Goal: Task Accomplishment & Management: Complete application form

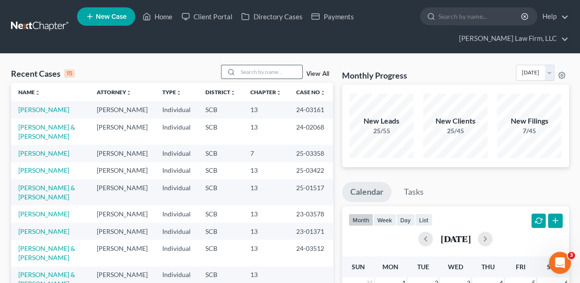
click at [279, 70] on input "search" at bounding box center [270, 71] width 64 height 13
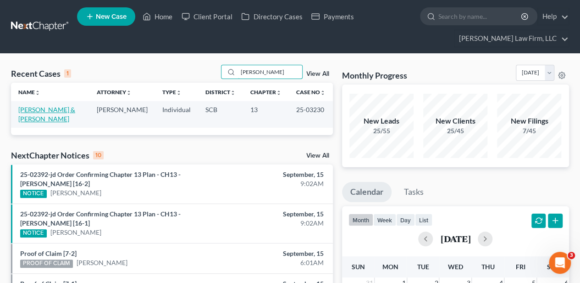
type input "[PERSON_NAME]"
click at [38, 109] on link "[PERSON_NAME] & [PERSON_NAME]" at bounding box center [46, 113] width 57 height 17
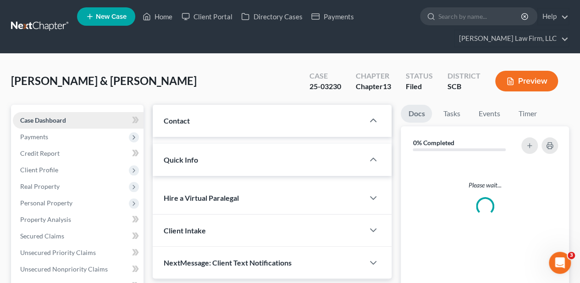
select select "2"
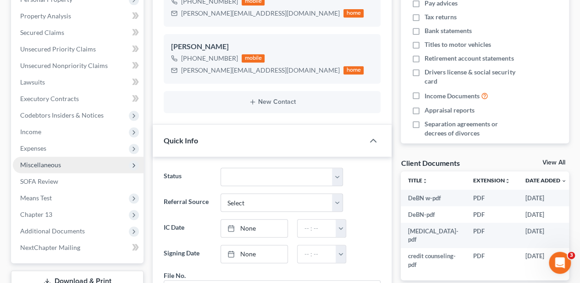
scroll to position [214, 0]
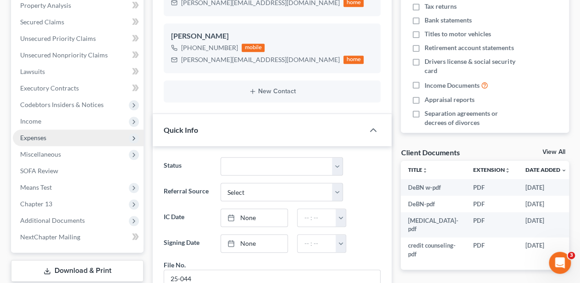
click at [54, 140] on span "Expenses" at bounding box center [78, 137] width 131 height 17
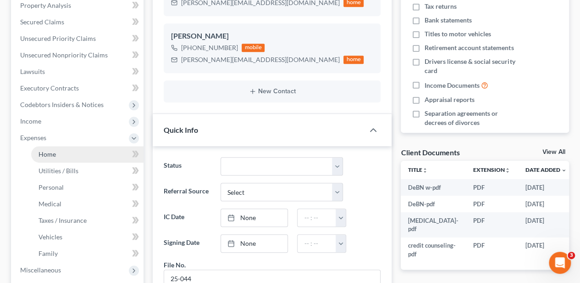
click at [52, 154] on span "Home" at bounding box center [47, 154] width 17 height 8
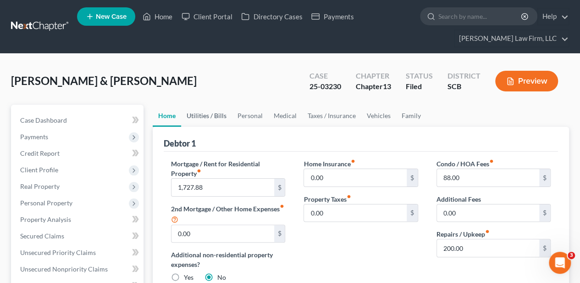
click at [209, 116] on link "Utilities / Bills" at bounding box center [206, 116] width 51 height 22
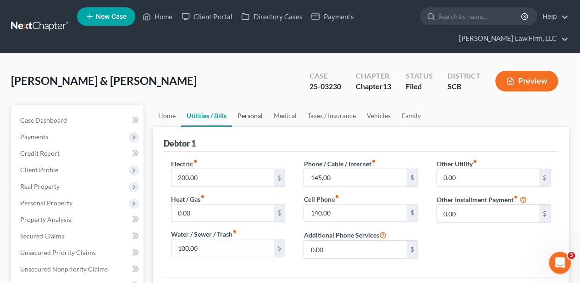
click at [253, 111] on link "Personal" at bounding box center [250, 116] width 36 height 22
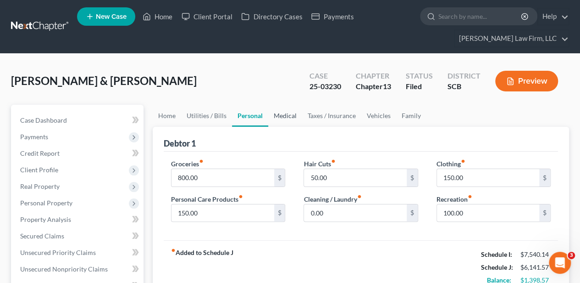
click at [285, 116] on link "Medical" at bounding box center [285, 116] width 34 height 22
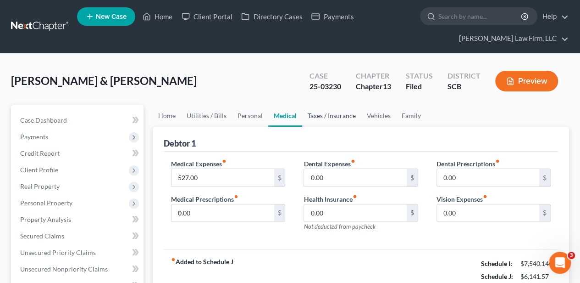
click at [323, 117] on link "Taxes / Insurance" at bounding box center [331, 116] width 59 height 22
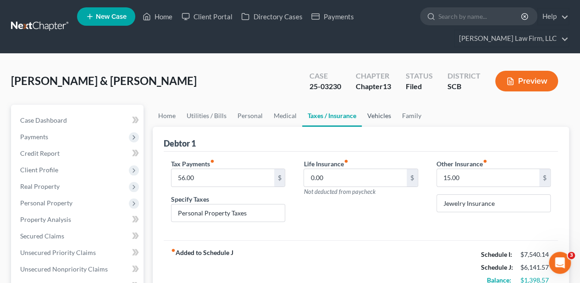
click at [373, 115] on link "Vehicles" at bounding box center [379, 116] width 35 height 22
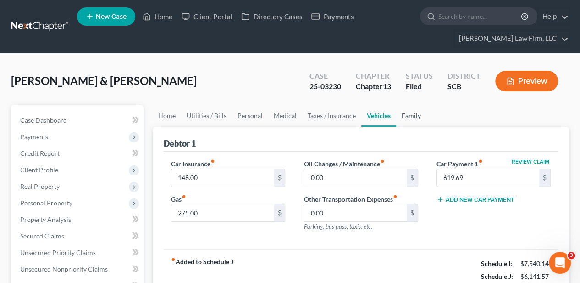
click at [405, 113] on link "Family" at bounding box center [411, 116] width 30 height 22
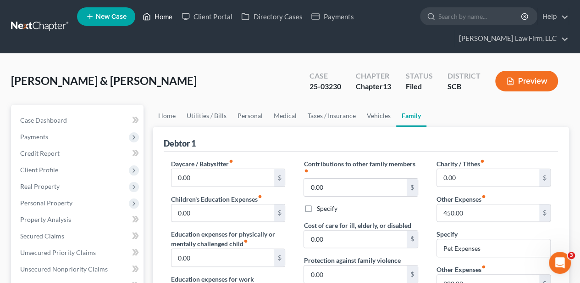
click at [165, 13] on link "Home" at bounding box center [157, 16] width 39 height 17
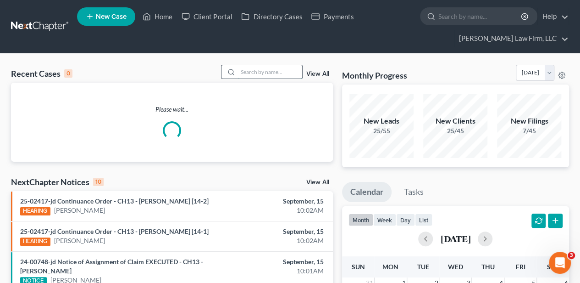
click at [273, 72] on input "search" at bounding box center [270, 71] width 64 height 13
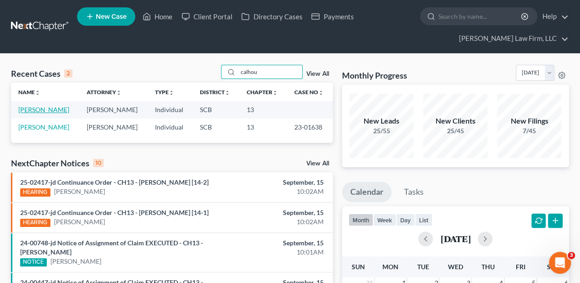
type input "calhou"
click at [45, 111] on link "[PERSON_NAME]" at bounding box center [43, 109] width 51 height 8
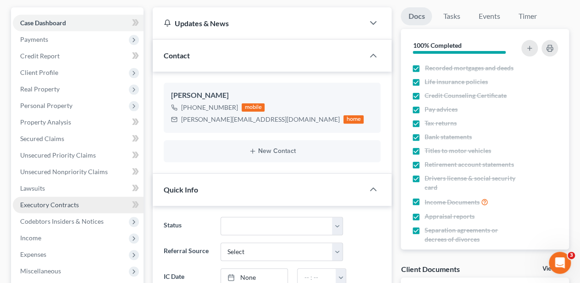
scroll to position [122, 0]
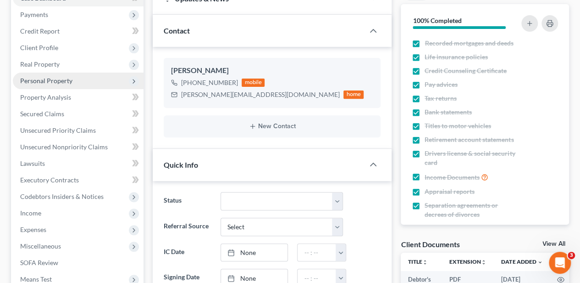
click at [39, 81] on span "Personal Property" at bounding box center [46, 81] width 52 height 8
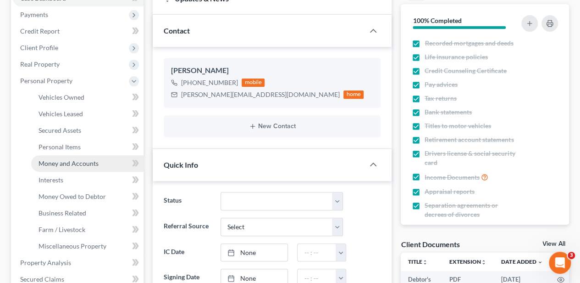
click at [73, 160] on span "Money and Accounts" at bounding box center [69, 163] width 60 height 8
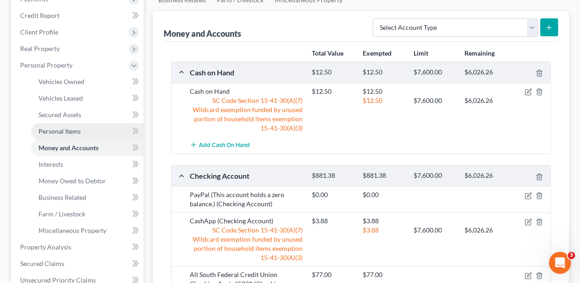
scroll to position [122, 0]
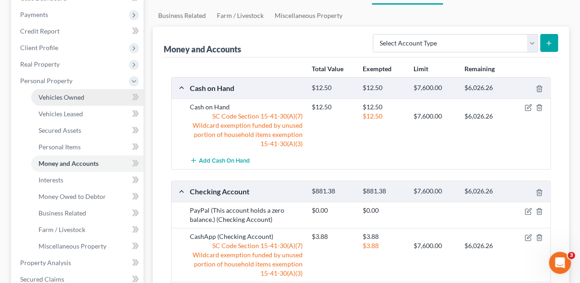
click at [56, 99] on span "Vehicles Owned" at bounding box center [62, 97] width 46 height 8
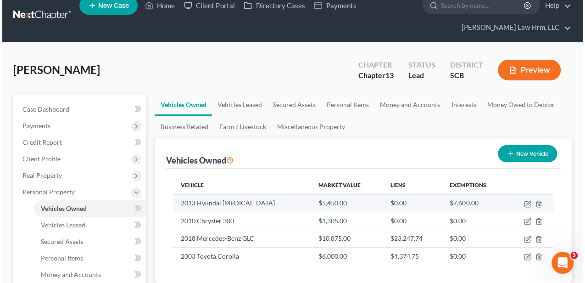
scroll to position [30, 0]
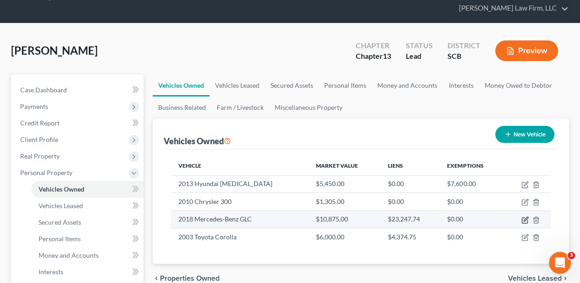
click at [525, 218] on icon "button" at bounding box center [524, 219] width 7 height 7
select select "0"
select select "8"
select select "2"
select select "0"
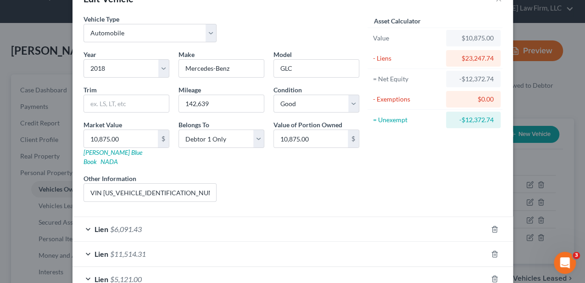
scroll to position [92, 0]
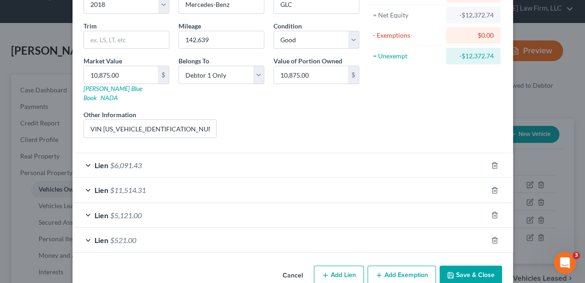
click at [170, 227] on div "Lien $521.00" at bounding box center [279, 239] width 415 height 24
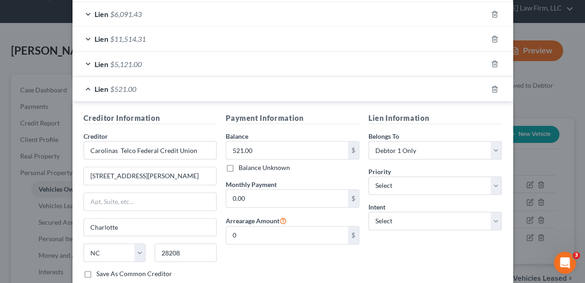
scroll to position [167, 0]
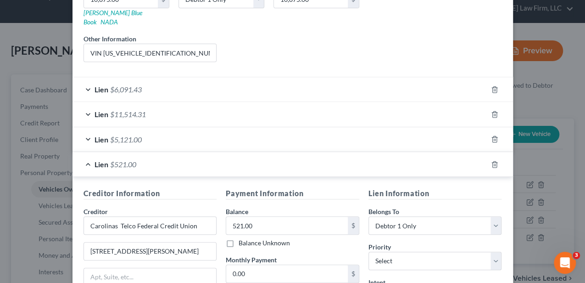
click at [168, 127] on div "Lien $5,121.00" at bounding box center [279, 139] width 415 height 24
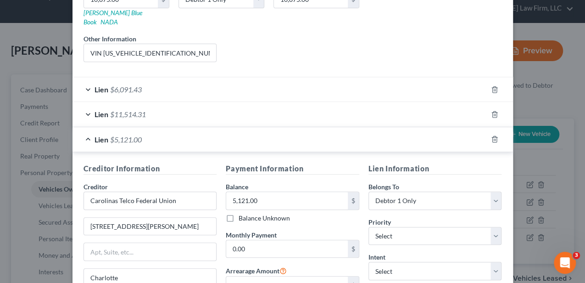
click at [179, 102] on div "Lien $11,514.31" at bounding box center [279, 114] width 415 height 24
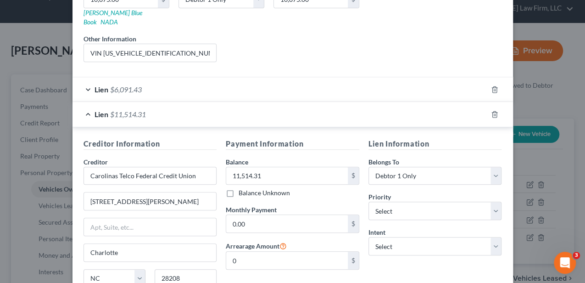
click at [177, 83] on div "Lien $6,091.43" at bounding box center [279, 89] width 415 height 24
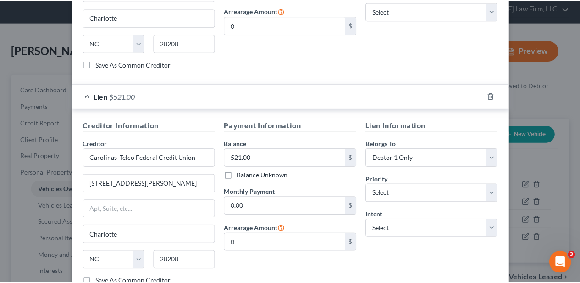
scroll to position [860, 0]
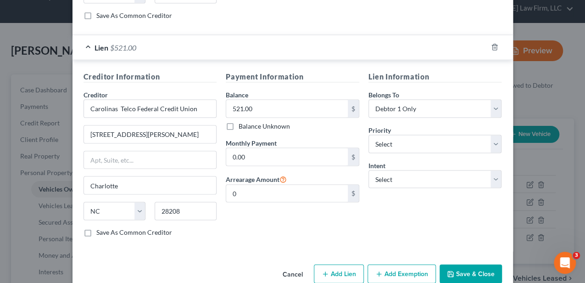
click at [290, 265] on button "Cancel" at bounding box center [292, 274] width 35 height 18
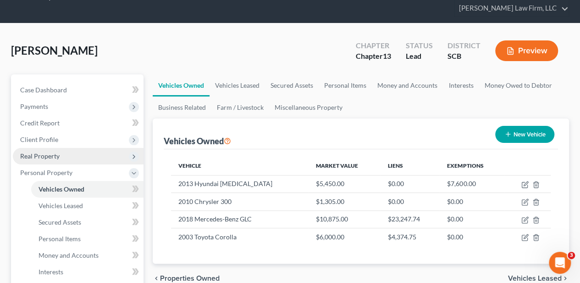
click at [58, 158] on span "Real Property" at bounding box center [39, 156] width 39 height 8
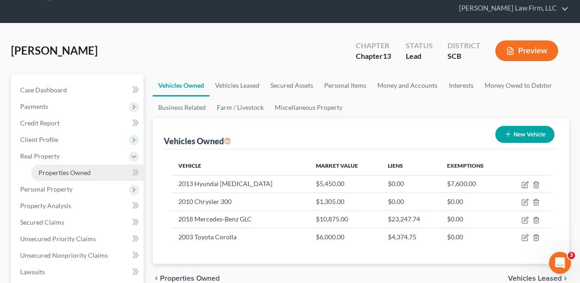
click at [60, 168] on span "Properties Owned" at bounding box center [65, 172] width 52 height 8
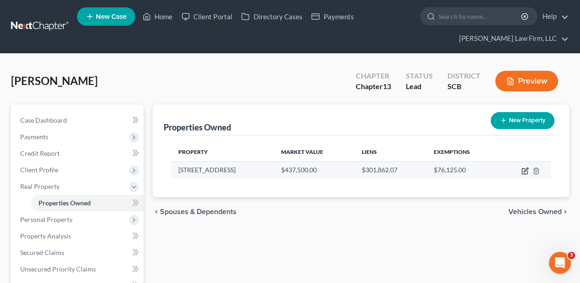
click at [521, 167] on icon "button" at bounding box center [524, 170] width 7 height 7
select select "42"
select select "0"
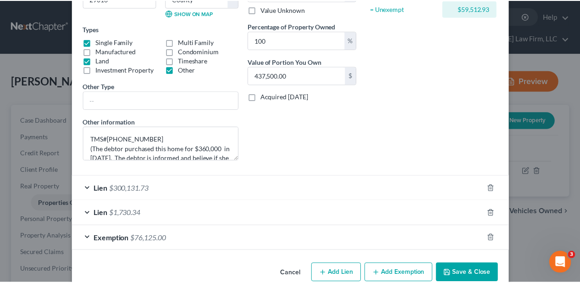
scroll to position [155, 0]
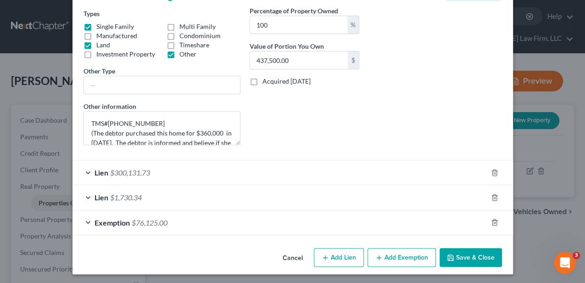
click at [215, 171] on div "Lien $300,131.73" at bounding box center [279, 172] width 415 height 24
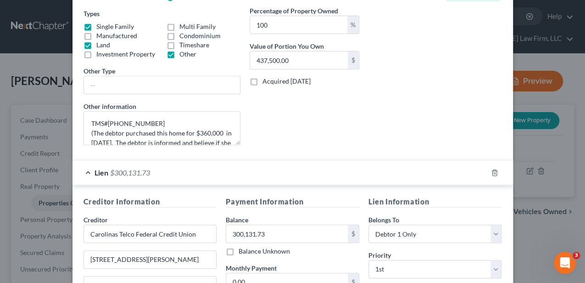
click at [215, 171] on div "Lien $300,131.73" at bounding box center [279, 172] width 415 height 24
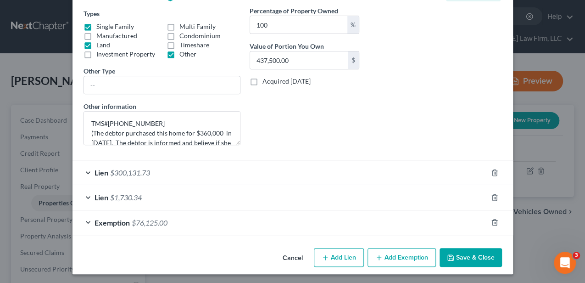
click at [290, 253] on button "Cancel" at bounding box center [292, 258] width 35 height 18
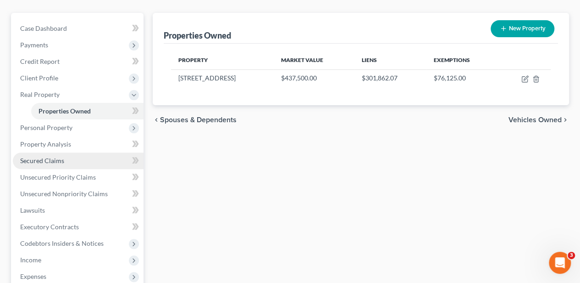
click at [63, 162] on span "Secured Claims" at bounding box center [42, 160] width 44 height 8
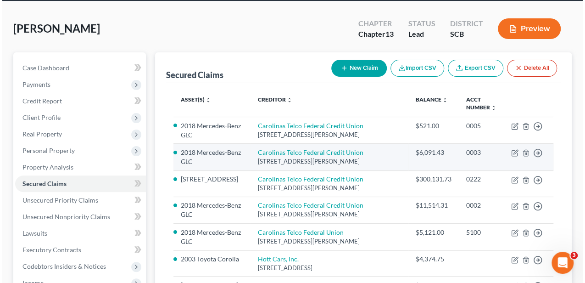
scroll to position [61, 0]
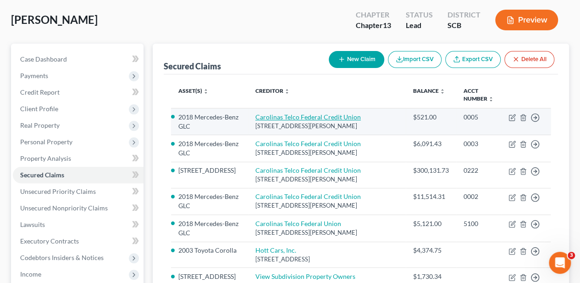
click at [274, 116] on link "Carolinas Telco Federal Credit Union" at bounding box center [307, 117] width 105 height 8
select select "28"
select select "0"
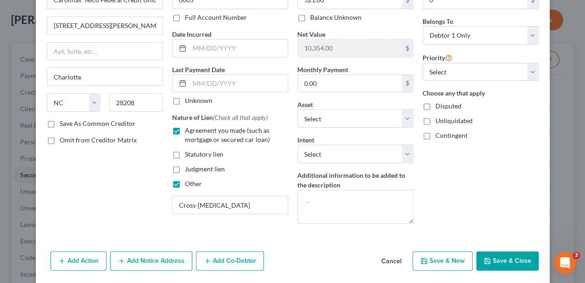
click at [381, 256] on button "Cancel" at bounding box center [391, 261] width 35 height 18
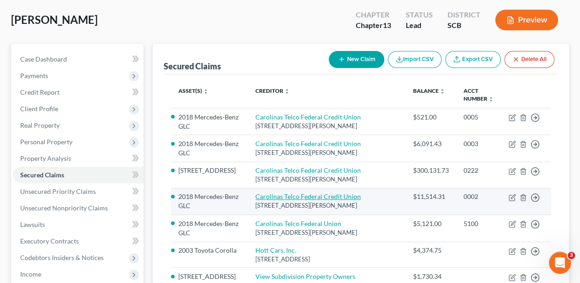
click at [283, 195] on link "Carolinas Telco Federal Credit Union" at bounding box center [307, 196] width 105 height 8
select select "28"
select select "2"
select select "6"
select select "0"
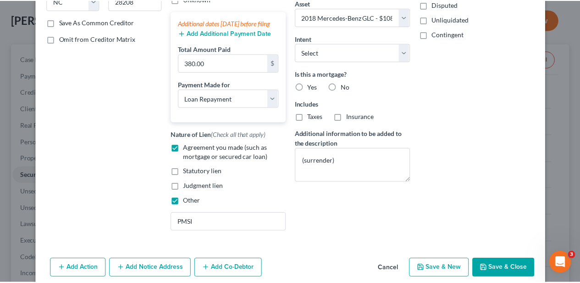
scroll to position [209, 0]
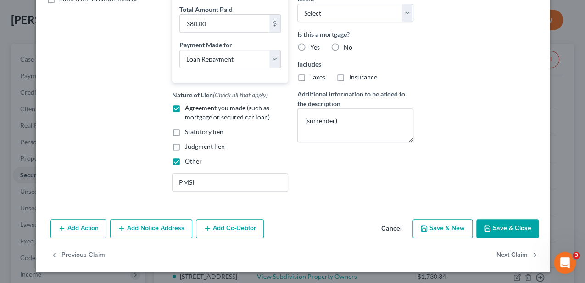
click at [518, 225] on button "Save & Close" at bounding box center [507, 228] width 62 height 19
select select
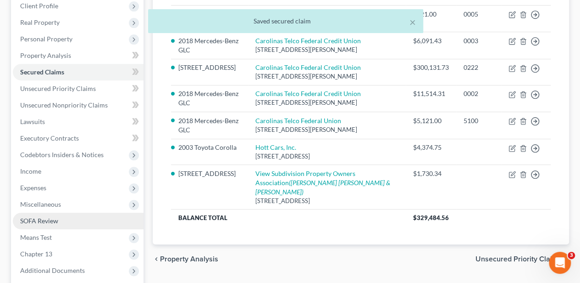
scroll to position [183, 0]
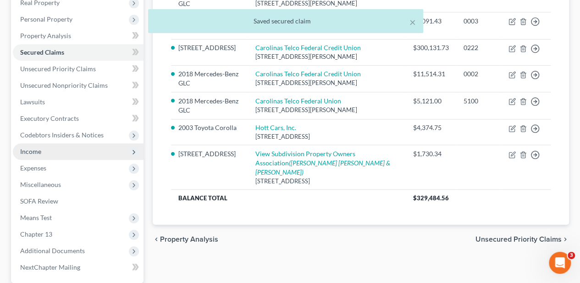
click at [56, 146] on span "Income" at bounding box center [78, 151] width 131 height 17
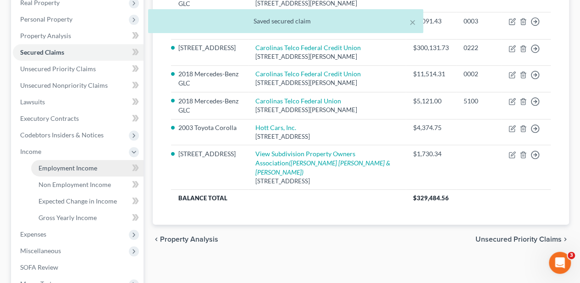
click at [59, 164] on span "Employment Income" at bounding box center [68, 168] width 59 height 8
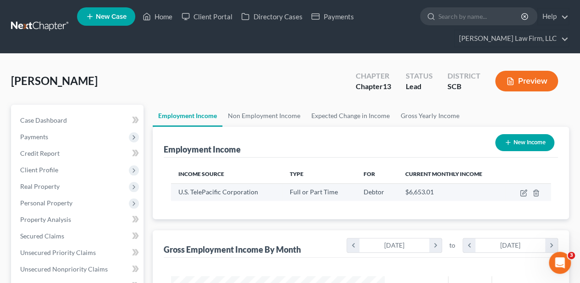
scroll to position [163, 232]
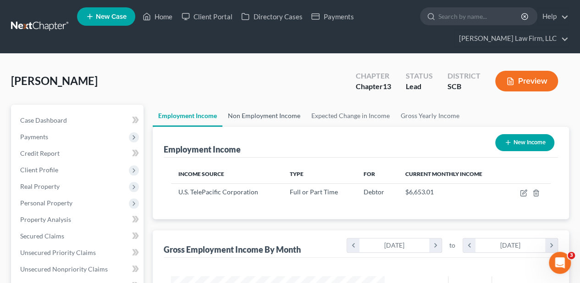
click at [272, 110] on link "Non Employment Income" at bounding box center [263, 116] width 83 height 22
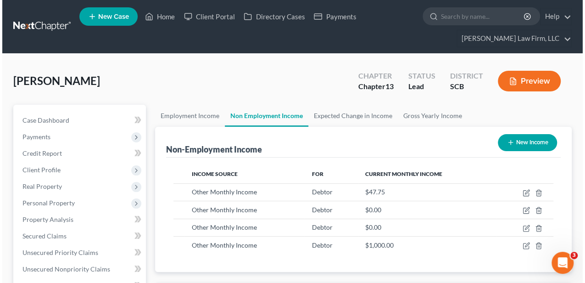
scroll to position [163, 232]
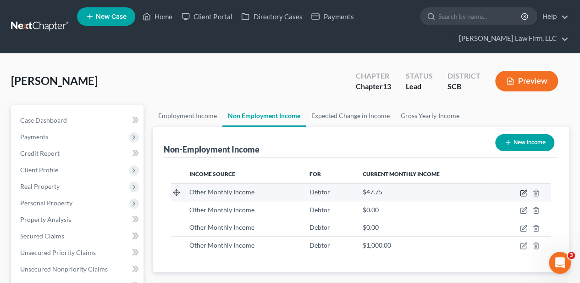
click at [522, 191] on icon "button" at bounding box center [523, 192] width 7 height 7
select select "13"
select select "0"
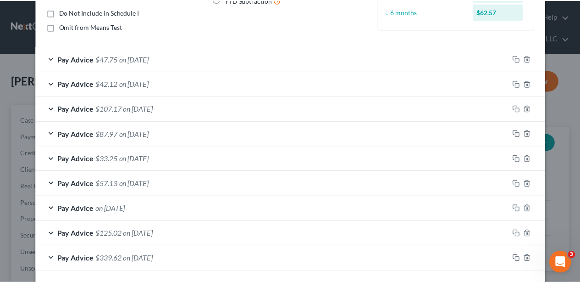
scroll to position [164, 0]
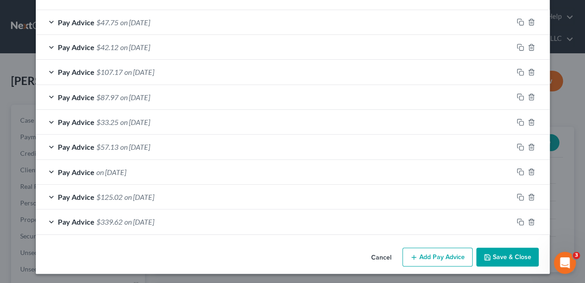
click at [487, 249] on button "Save & Close" at bounding box center [507, 256] width 62 height 19
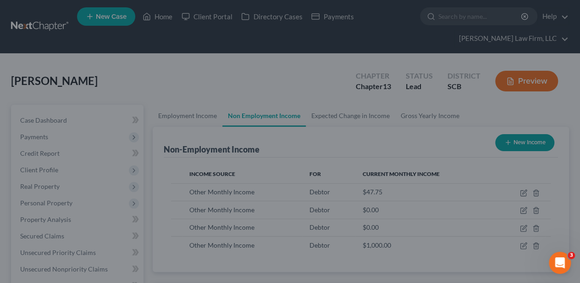
scroll to position [458488, 458419]
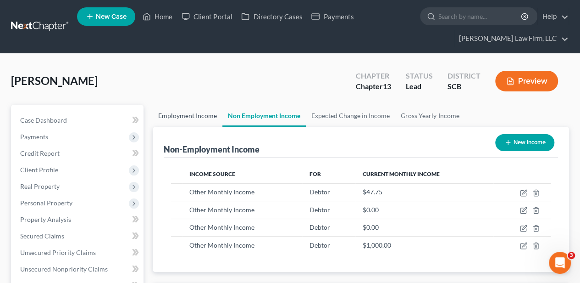
click at [192, 114] on link "Employment Income" at bounding box center [188, 116] width 70 height 22
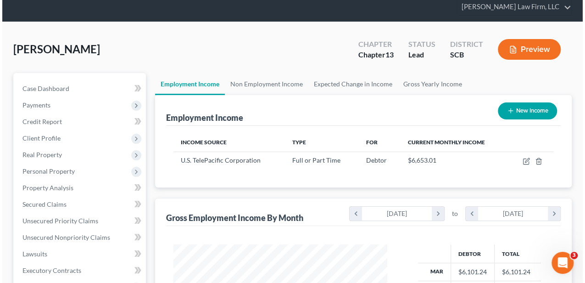
scroll to position [61, 0]
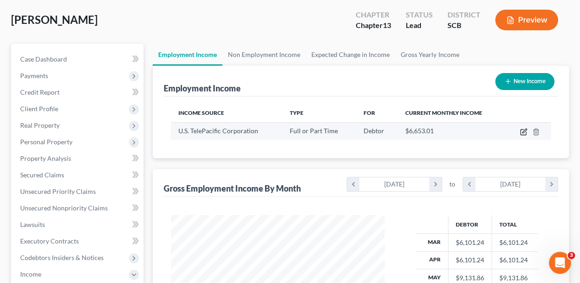
click at [524, 131] on icon "button" at bounding box center [523, 131] width 7 height 7
select select "0"
select select "4"
select select "2"
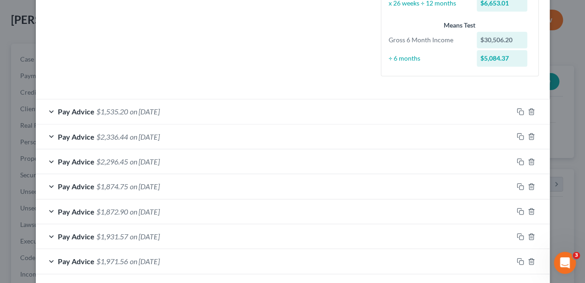
scroll to position [244, 0]
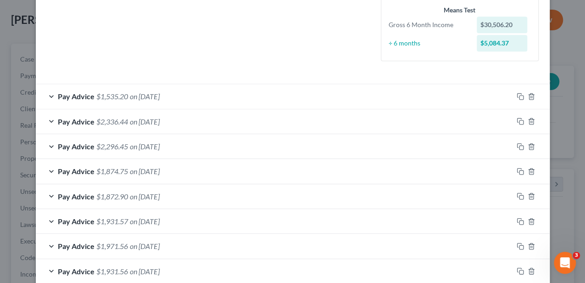
click at [187, 126] on div "Pay Advice $2,336.44 on [DATE]" at bounding box center [274, 121] width 477 height 24
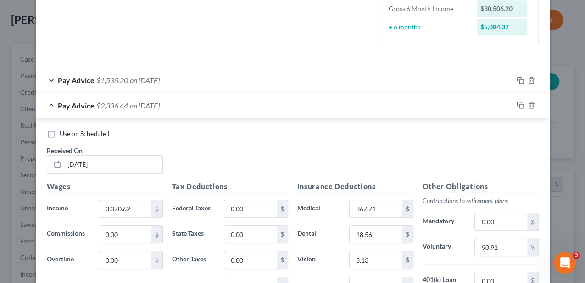
scroll to position [275, 0]
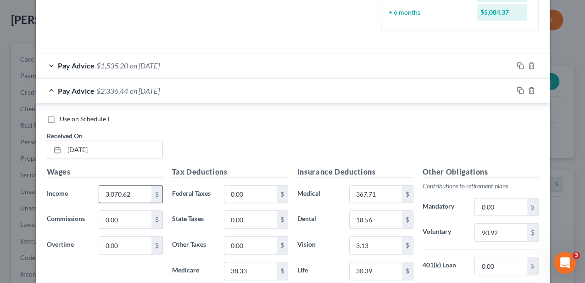
click at [141, 192] on input "3,070.62" at bounding box center [125, 193] width 52 height 17
type input "3,030.62"
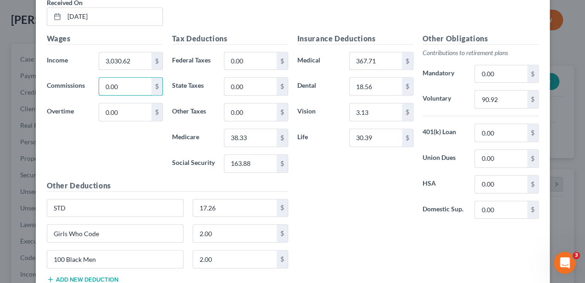
scroll to position [397, 0]
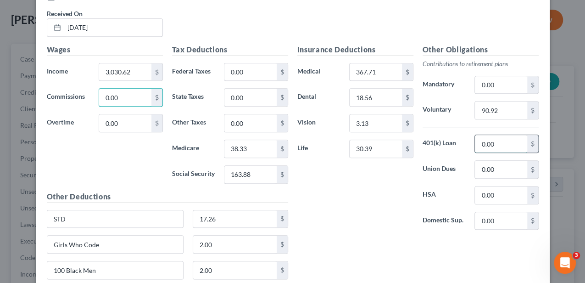
click at [498, 138] on input "0.00" at bounding box center [501, 143] width 52 height 17
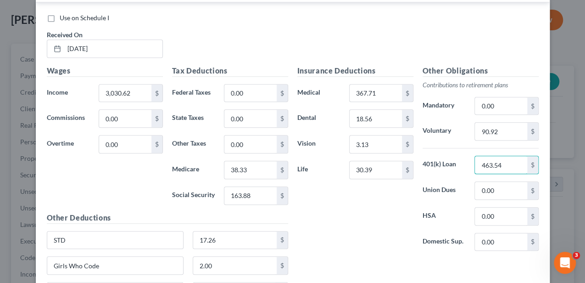
scroll to position [305, 0]
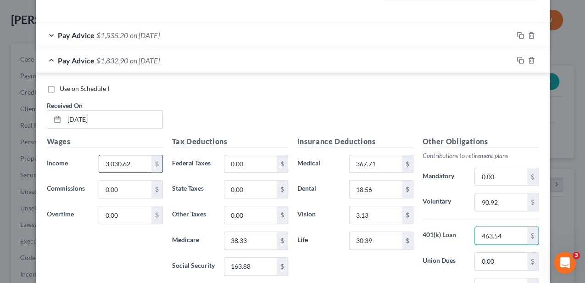
type input "463.54"
click at [117, 162] on input "3,030.62" at bounding box center [125, 163] width 52 height 17
type input "3,070.62"
click at [247, 60] on div "Pay Advice $1,872.90 on [DATE]" at bounding box center [274, 60] width 477 height 24
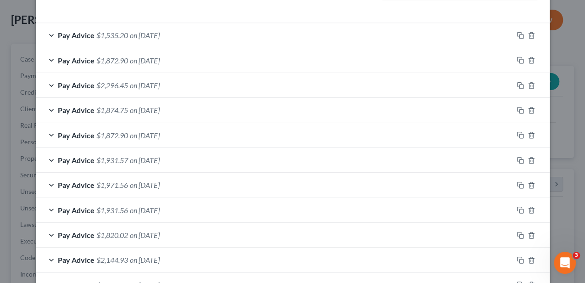
click at [249, 29] on div "Pay Advice $1,535.20 on [DATE]" at bounding box center [274, 35] width 477 height 24
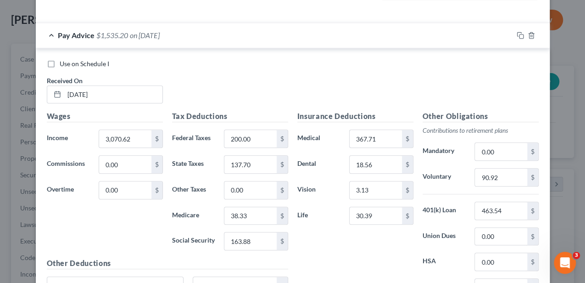
click at [249, 29] on div "Pay Advice $1,535.20 on [DATE]" at bounding box center [274, 35] width 477 height 24
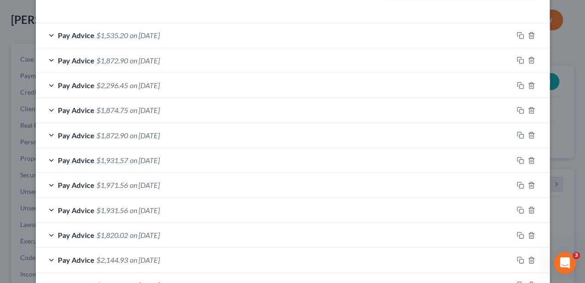
click at [222, 84] on div "Pay Advice $2,296.45 on [DATE]" at bounding box center [274, 85] width 477 height 24
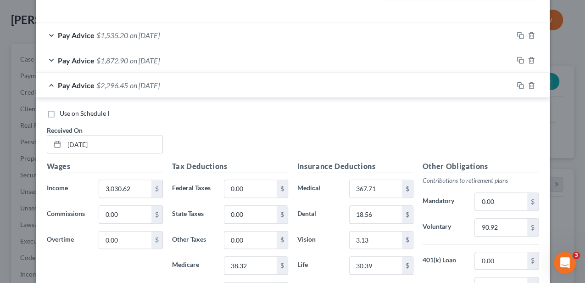
click at [221, 86] on div "Pay Advice $2,296.45 on [DATE]" at bounding box center [274, 85] width 477 height 24
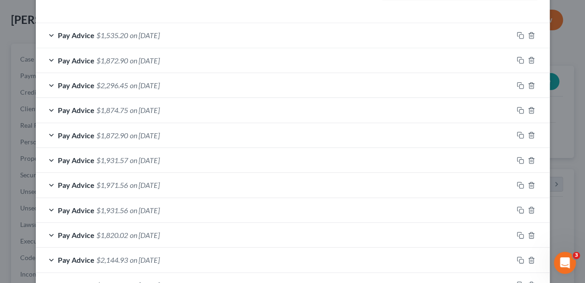
click at [219, 62] on div "Pay Advice $1,872.90 on [DATE]" at bounding box center [274, 60] width 477 height 24
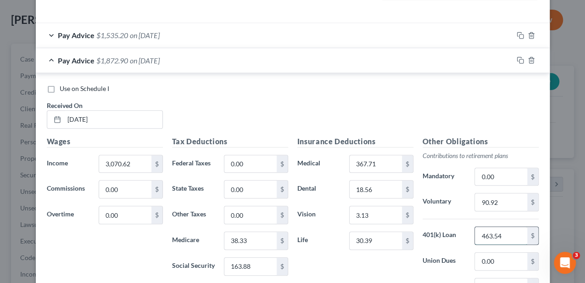
click at [494, 235] on input "463.54" at bounding box center [501, 235] width 52 height 17
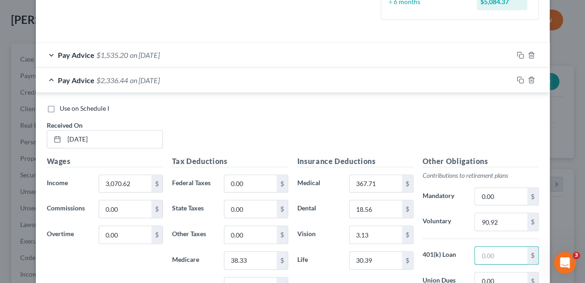
scroll to position [275, 0]
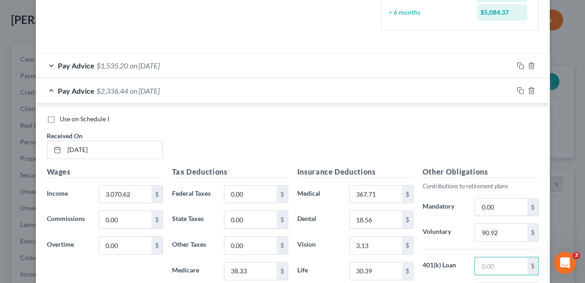
click at [177, 95] on div "Pay Advice $2,336.44 on [DATE]" at bounding box center [274, 90] width 477 height 24
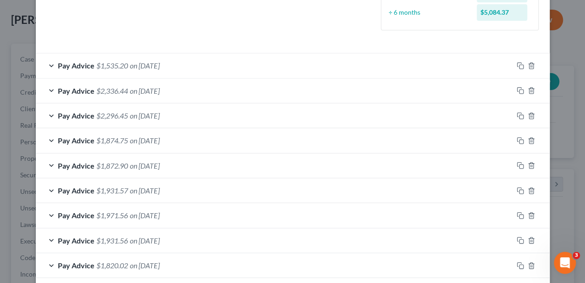
click at [183, 65] on div "Pay Advice $1,535.20 on [DATE]" at bounding box center [274, 65] width 477 height 24
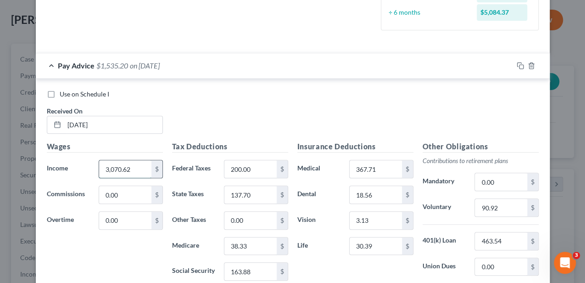
click at [139, 166] on input "3,070.62" at bounding box center [125, 168] width 52 height 17
type input "3,030.62"
click at [272, 61] on div "Pay Advice $1,495.20 on [DATE]" at bounding box center [274, 65] width 477 height 24
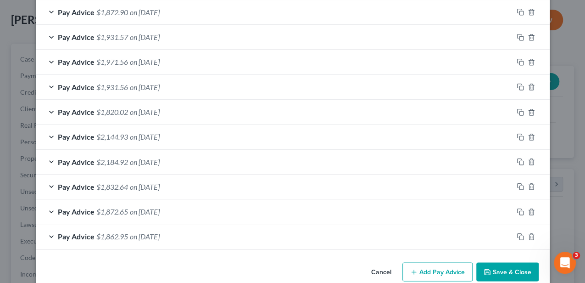
scroll to position [442, 0]
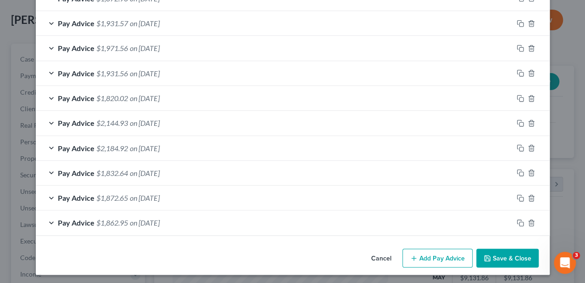
click at [438, 262] on button "Add Pay Advice" at bounding box center [437, 257] width 70 height 19
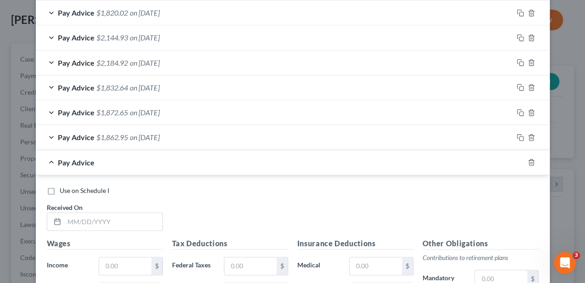
scroll to position [595, 0]
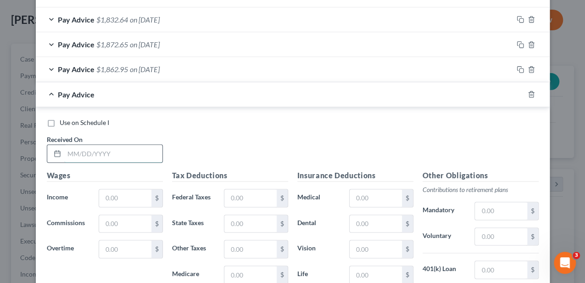
click at [133, 146] on input "text" at bounding box center [113, 152] width 98 height 17
type input "[DATE]"
click at [134, 189] on input "text" at bounding box center [125, 197] width 52 height 17
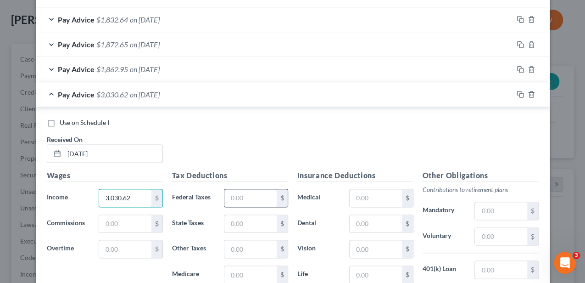
type input "3,030.62"
click at [237, 198] on input "text" at bounding box center [250, 197] width 52 height 17
type input "200.02"
type input "137.70"
type input "38.32"
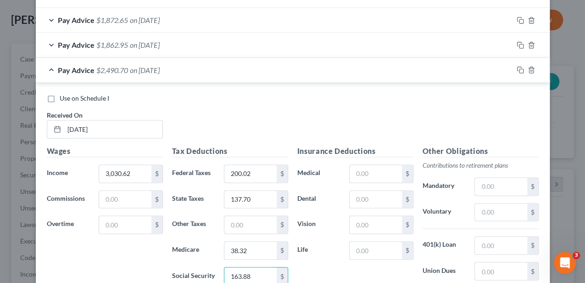
scroll to position [588, 0]
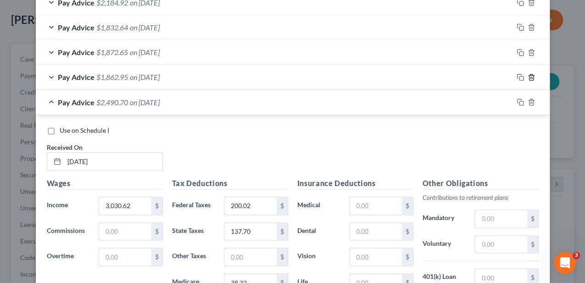
type input "163.88"
click at [528, 73] on icon "button" at bounding box center [530, 76] width 7 height 7
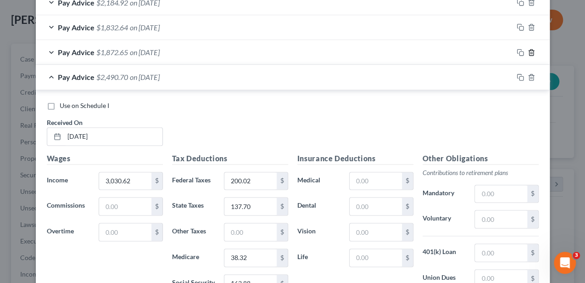
click at [530, 52] on line "button" at bounding box center [530, 53] width 0 height 2
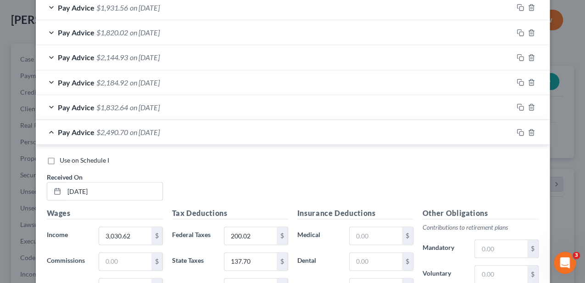
scroll to position [496, 0]
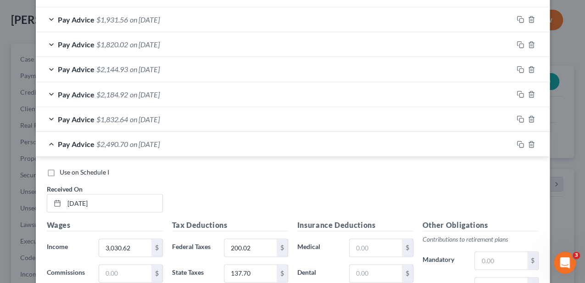
click at [221, 118] on div "Pay Advice $1,832.64 on [DATE]" at bounding box center [274, 119] width 477 height 24
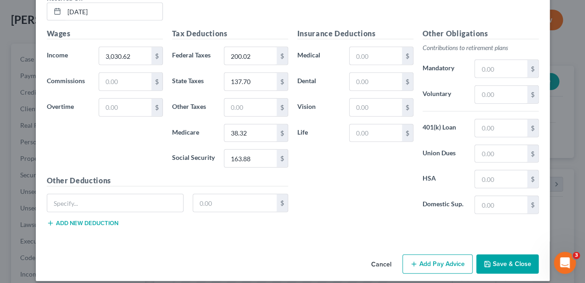
scroll to position [1015, 0]
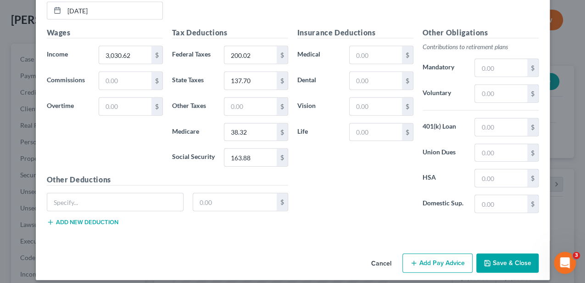
click at [90, 218] on button "Add new deduction" at bounding box center [83, 221] width 72 height 7
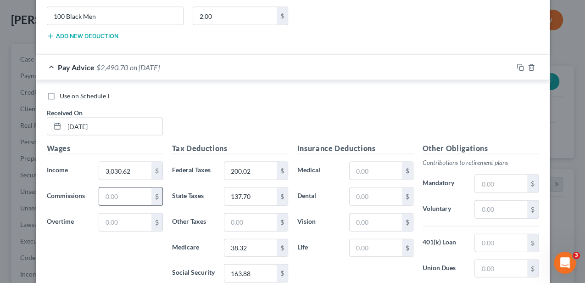
scroll to position [893, 0]
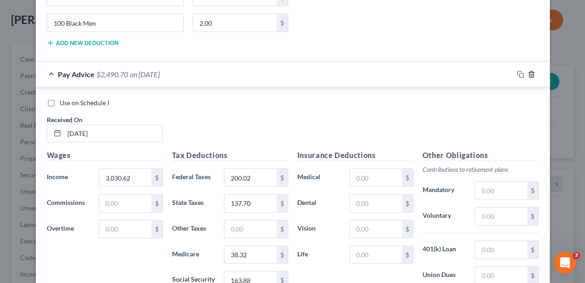
click at [528, 72] on polyline "button" at bounding box center [531, 72] width 6 height 0
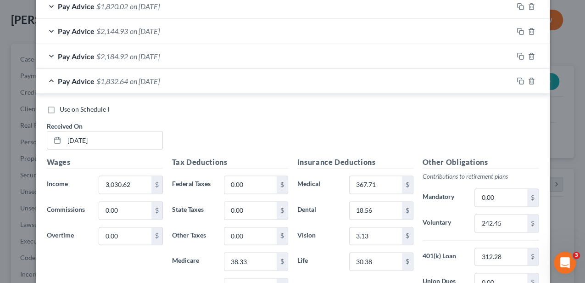
scroll to position [533, 0]
click at [94, 134] on input "[DATE]" at bounding box center [113, 140] width 98 height 17
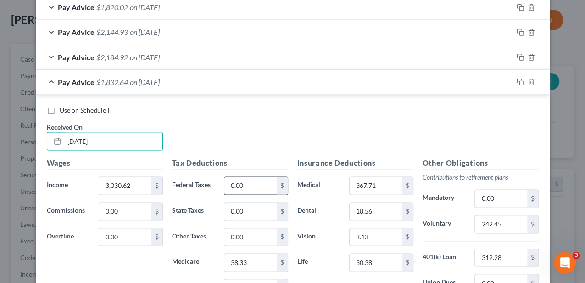
type input "[DATE]"
click at [239, 177] on input "0.00" at bounding box center [250, 185] width 52 height 17
type input "200.02"
type input "137.70"
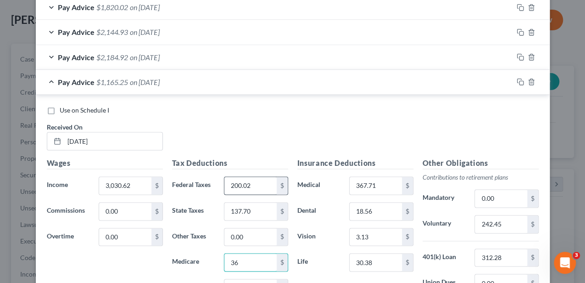
type input "3"
type input "38.32"
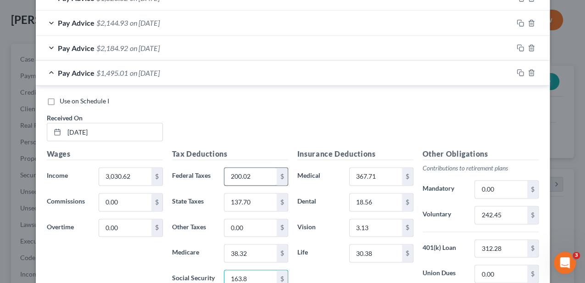
type input "163.88"
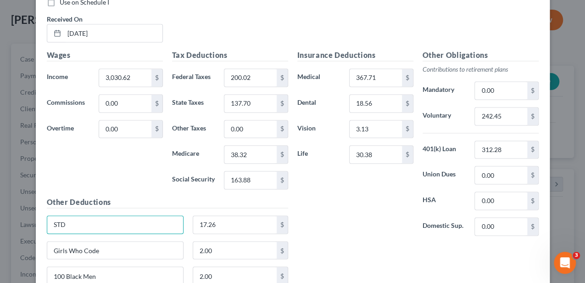
scroll to position [655, 0]
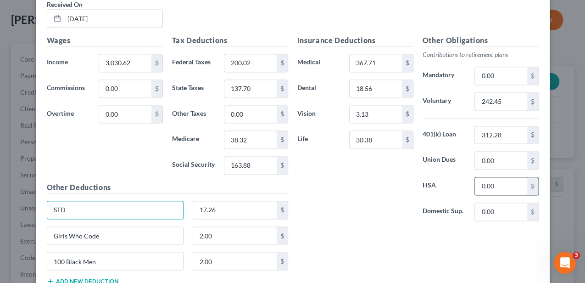
click at [487, 182] on input "0.00" at bounding box center [501, 185] width 52 height 17
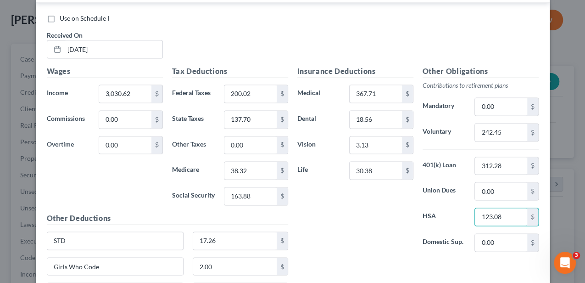
scroll to position [564, 0]
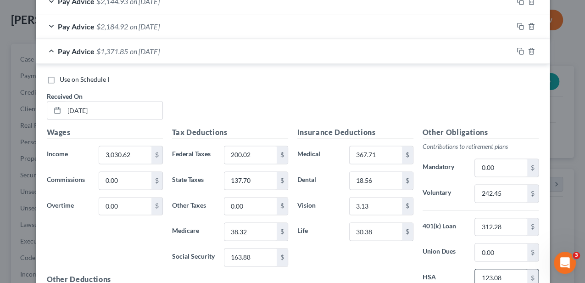
click at [483, 269] on input "123.08" at bounding box center [501, 277] width 52 height 17
type input "0"
click at [495, 220] on input "312.28" at bounding box center [501, 226] width 52 height 17
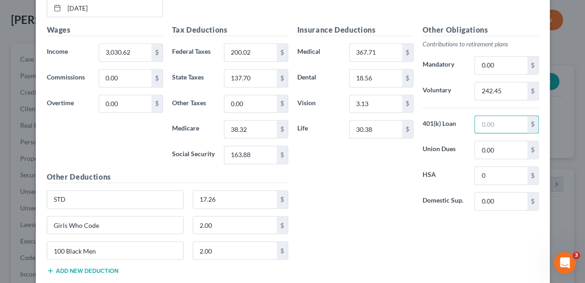
scroll to position [655, 0]
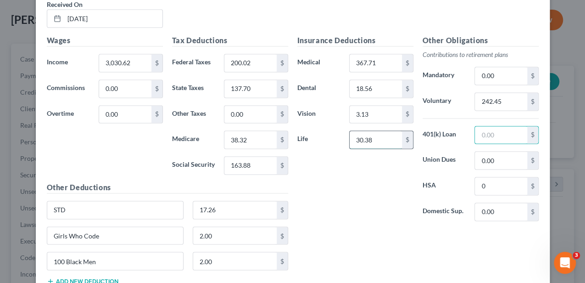
click at [380, 135] on input "30.38" at bounding box center [375, 139] width 52 height 17
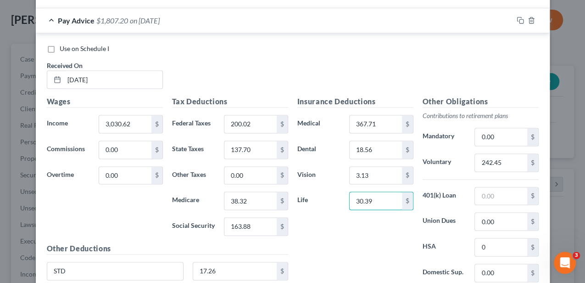
scroll to position [594, 0]
type input "30.39"
click at [478, 155] on input "242.45" at bounding box center [501, 162] width 52 height 17
type input "90.92"
click at [103, 123] on input "3,030.62" at bounding box center [125, 123] width 52 height 17
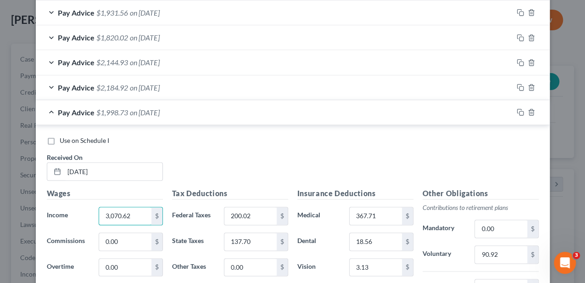
type input "3,070.62"
click at [148, 114] on span "on [DATE]" at bounding box center [145, 112] width 30 height 9
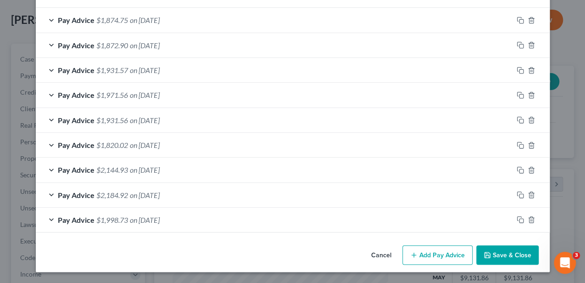
scroll to position [393, 0]
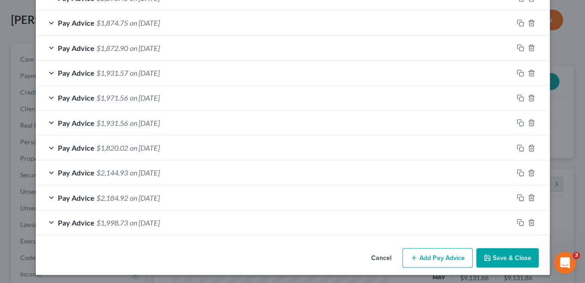
click at [190, 194] on div "Pay Advice $2,184.92 on [DATE]" at bounding box center [274, 197] width 477 height 24
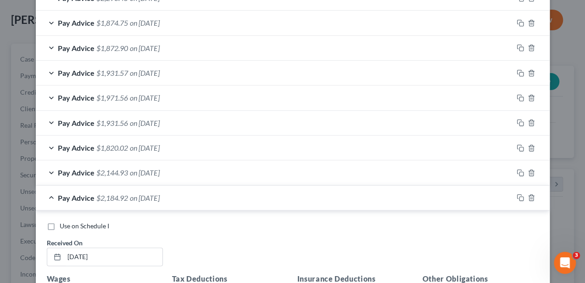
scroll to position [503, 0]
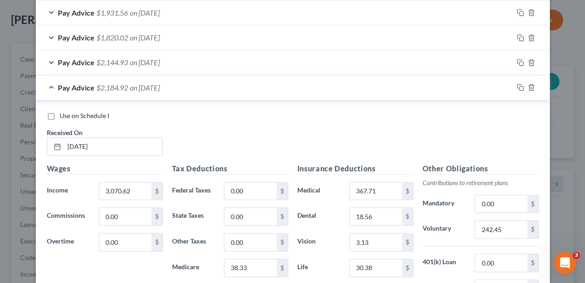
click at [488, 84] on div "Pay Advice $2,184.92 on [DATE]" at bounding box center [274, 87] width 477 height 24
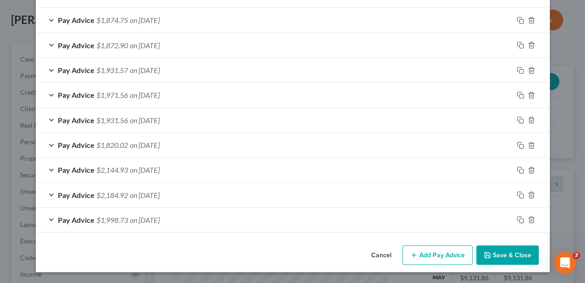
scroll to position [393, 0]
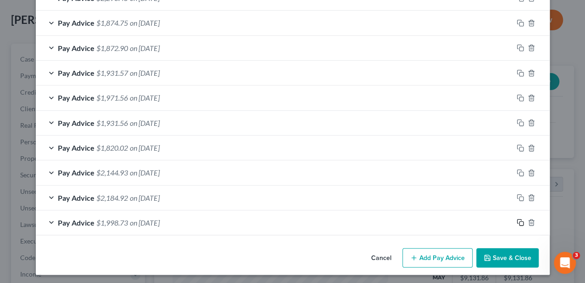
click at [517, 219] on icon "button" at bounding box center [519, 221] width 4 height 4
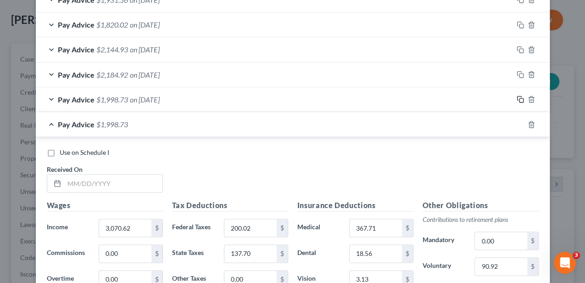
scroll to position [515, 0]
click at [499, 130] on div "Pay Advice $1,998.73" at bounding box center [280, 124] width 488 height 24
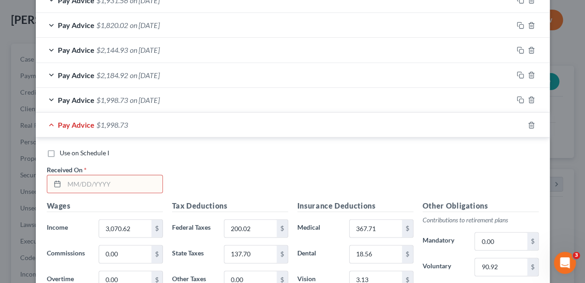
click at [114, 187] on input "text" at bounding box center [113, 183] width 98 height 17
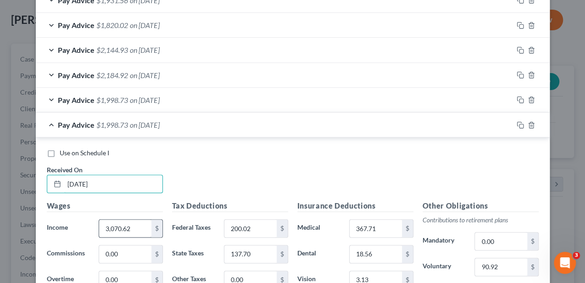
type input "[DATE]"
click at [118, 226] on input "3,070.62" at bounding box center [125, 227] width 52 height 17
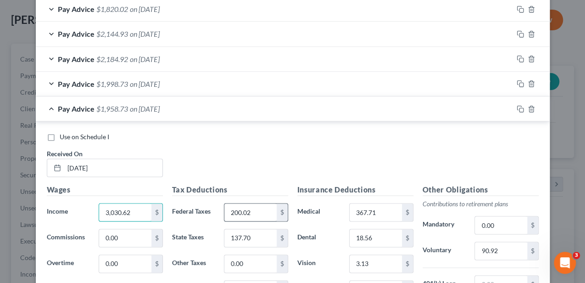
scroll to position [546, 0]
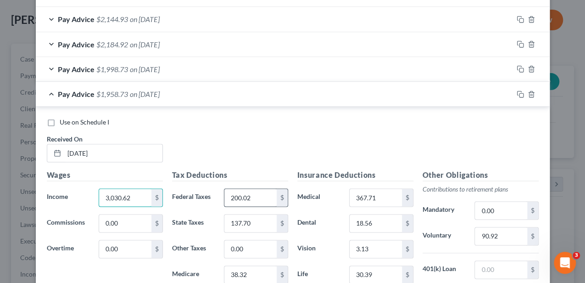
type input "3,030.62"
click at [241, 196] on input "200.02" at bounding box center [250, 197] width 52 height 17
type input "38.33"
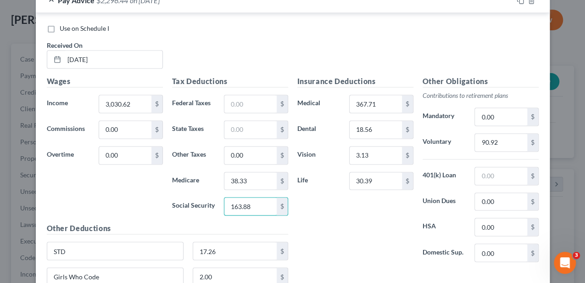
scroll to position [638, 0]
click at [322, 229] on div "Insurance Deductions Medical 367.71 $ Dental 18.56 $ Vision 3.13 $ Life 30.39 $" at bounding box center [355, 173] width 125 height 193
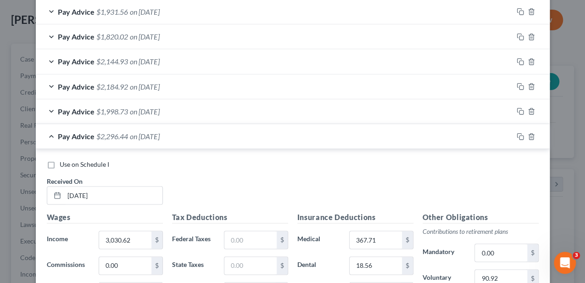
scroll to position [455, 0]
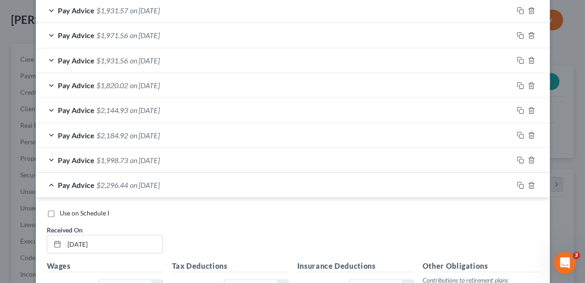
click at [196, 132] on div "Pay Advice $2,184.92 on [DATE]" at bounding box center [274, 135] width 477 height 24
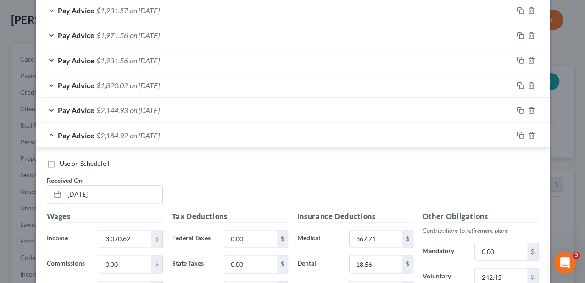
click at [84, 205] on div "Use on Schedule I Received On * [DATE]" at bounding box center [292, 185] width 501 height 52
click at [89, 191] on input "[DATE]" at bounding box center [113, 193] width 98 height 17
type input "[DATE]"
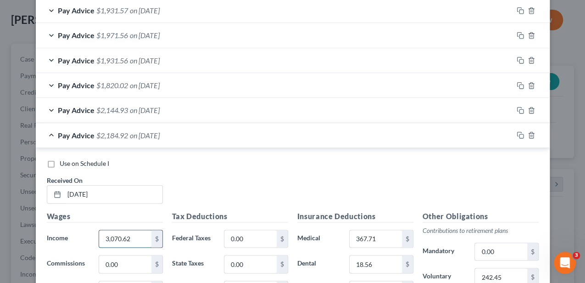
click at [118, 232] on input "3,070.62" at bounding box center [125, 238] width 52 height 17
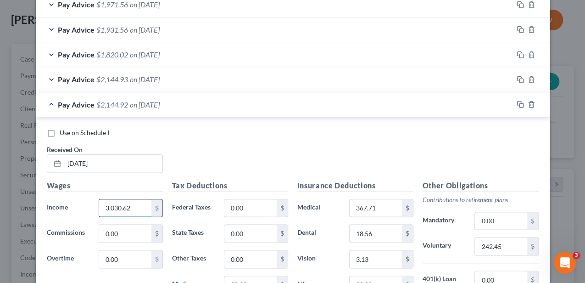
type input "3,030.62"
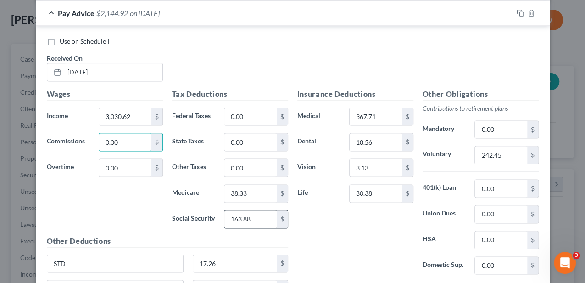
scroll to position [577, 0]
click at [252, 192] on input "38.33" at bounding box center [250, 192] width 52 height 17
type input "39.65"
click at [252, 211] on input "163.88" at bounding box center [250, 218] width 52 height 17
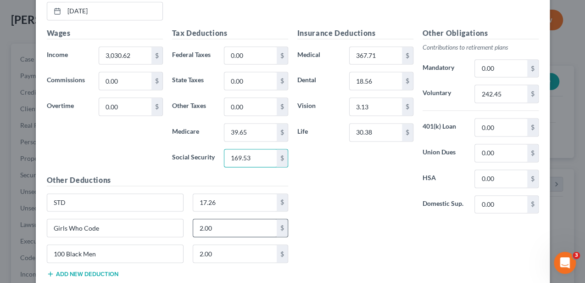
scroll to position [638, 0]
type input "169.53"
click at [224, 200] on input "17.26" at bounding box center [234, 201] width 83 height 17
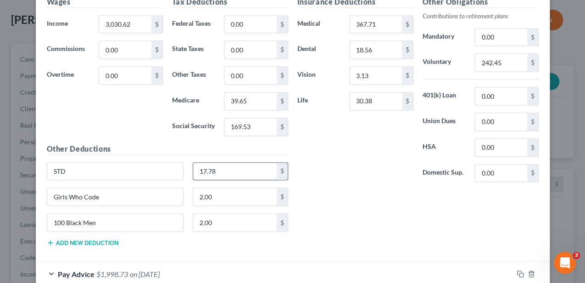
scroll to position [700, 0]
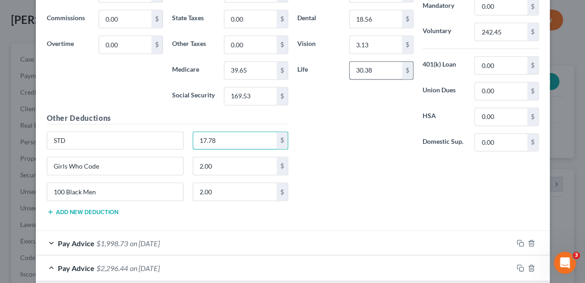
type input "17.78"
click at [364, 68] on input "30.38" at bounding box center [375, 69] width 52 height 17
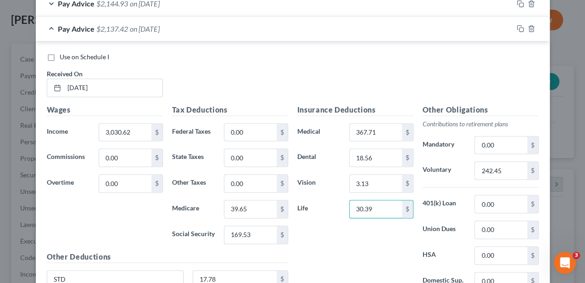
scroll to position [547, 0]
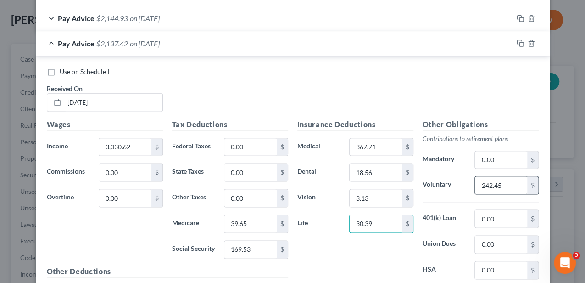
type input "30.39"
click at [495, 182] on input "242.45" at bounding box center [501, 184] width 52 height 17
type input "93.65"
click at [131, 145] on input "3,030.62" at bounding box center [125, 146] width 52 height 17
click at [244, 141] on input "0.00" at bounding box center [250, 146] width 52 height 17
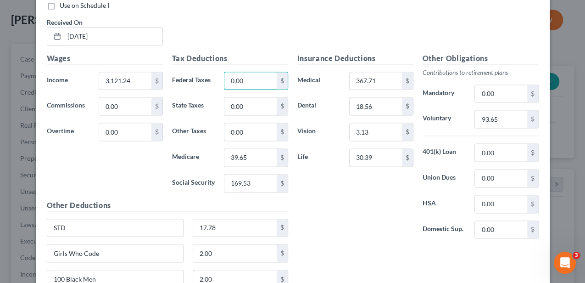
scroll to position [608, 0]
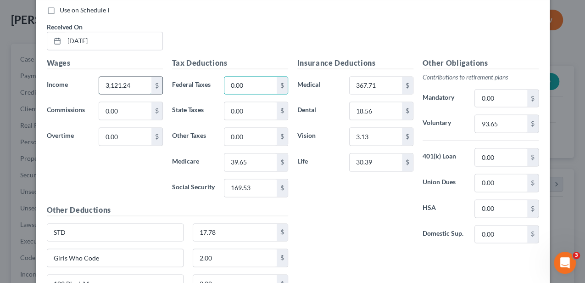
click at [113, 81] on input "3,121.24" at bounding box center [125, 85] width 52 height 17
click at [114, 81] on input "3,121.24" at bounding box center [125, 85] width 52 height 17
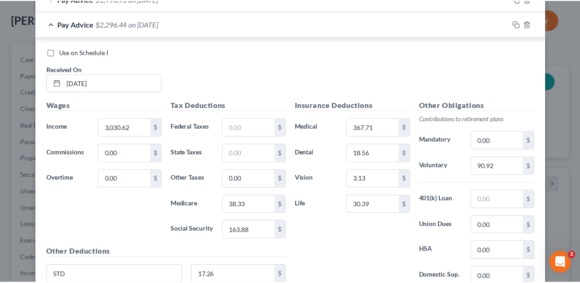
scroll to position [1066, 0]
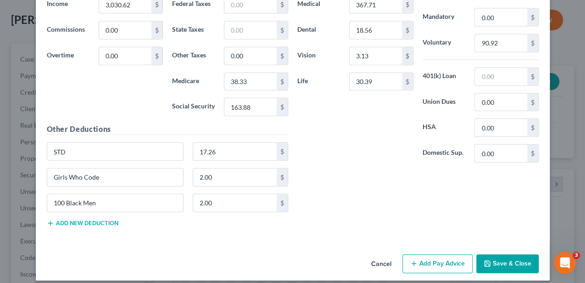
type input "3,161.54"
click at [496, 254] on button "Save & Close" at bounding box center [507, 263] width 62 height 19
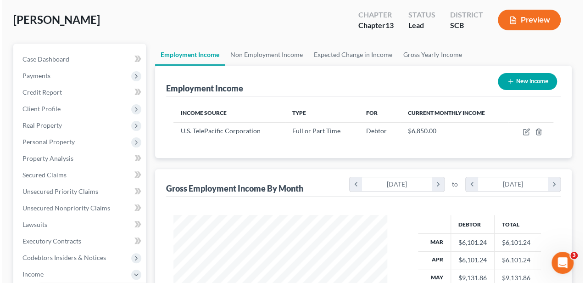
scroll to position [458488, 458419]
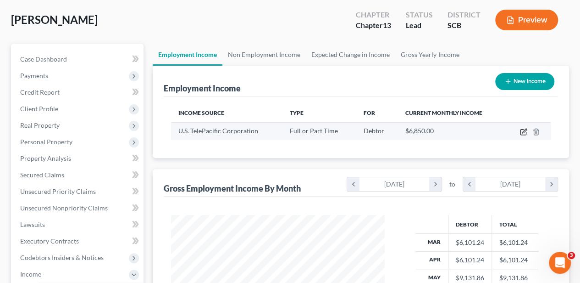
click at [525, 130] on icon "button" at bounding box center [524, 130] width 4 height 4
select select "0"
select select "4"
select select "2"
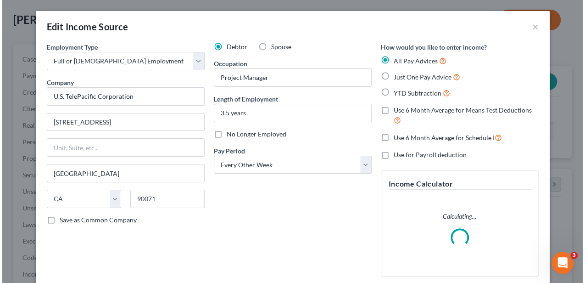
scroll to position [163, 234]
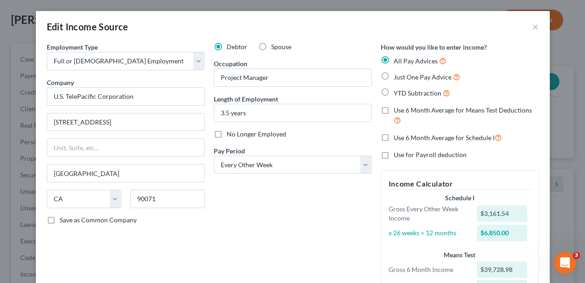
click at [394, 109] on label "Use 6 Month Average for Means Test Deductions" at bounding box center [466, 115] width 145 height 20
click at [397, 109] on input "Use 6 Month Average for Means Test Deductions" at bounding box center [400, 108] width 6 height 6
checkbox input "true"
click at [394, 138] on label "Use 6 Month Average for Schedule I" at bounding box center [448, 137] width 108 height 11
click at [397, 138] on input "Use 6 Month Average for Schedule I" at bounding box center [400, 135] width 6 height 6
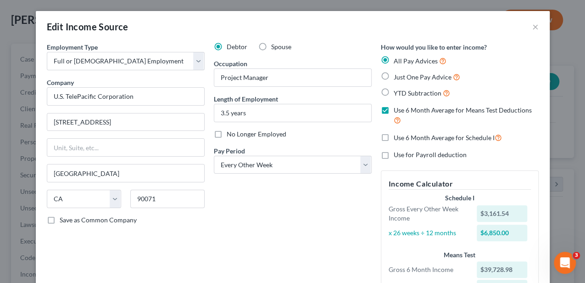
checkbox input "true"
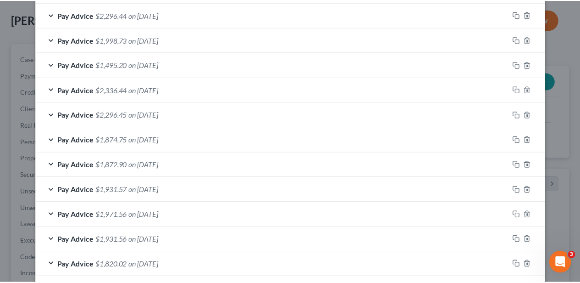
scroll to position [416, 0]
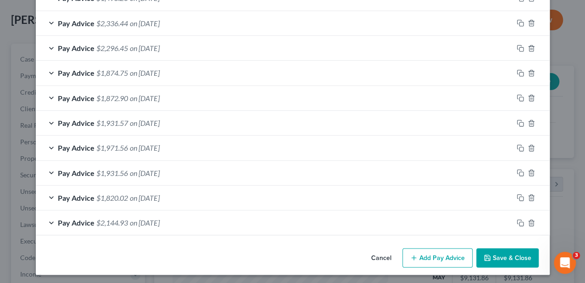
click at [515, 258] on button "Save & Close" at bounding box center [507, 257] width 62 height 19
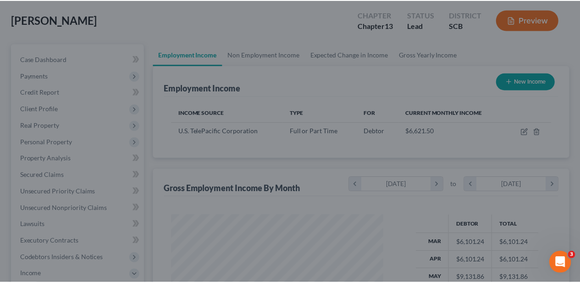
scroll to position [458488, 458419]
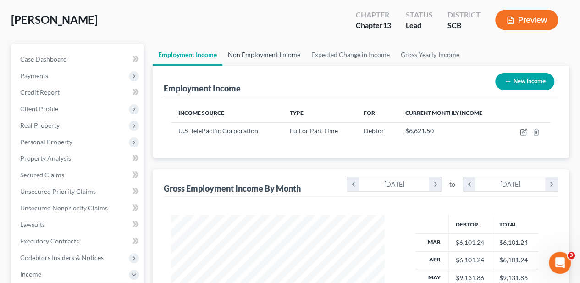
click at [256, 53] on link "Non Employment Income" at bounding box center [263, 55] width 83 height 22
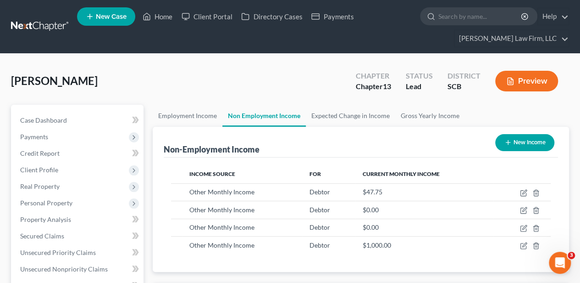
scroll to position [163, 232]
click at [321, 111] on link "Expected Change in Income" at bounding box center [350, 116] width 89 height 22
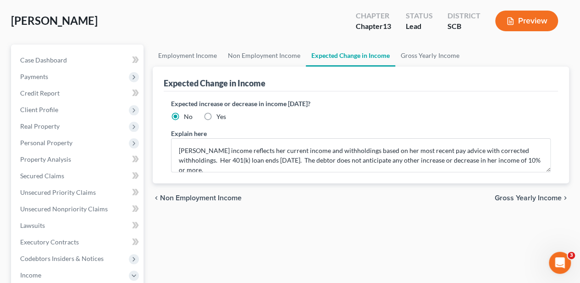
scroll to position [61, 0]
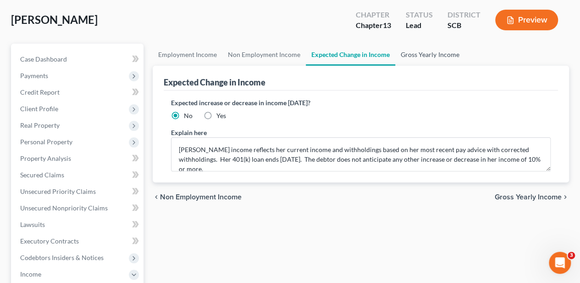
click at [415, 56] on link "Gross Yearly Income" at bounding box center [429, 55] width 69 height 22
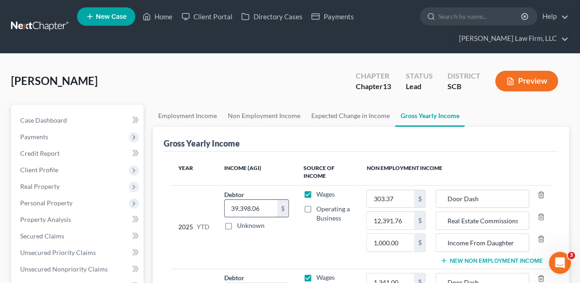
click at [257, 201] on input "39,398.06" at bounding box center [251, 208] width 52 height 17
type input "51,611.46"
click at [300, 247] on td "Wages Operating a Business" at bounding box center [327, 226] width 63 height 83
click at [64, 121] on span "Case Dashboard" at bounding box center [43, 120] width 47 height 8
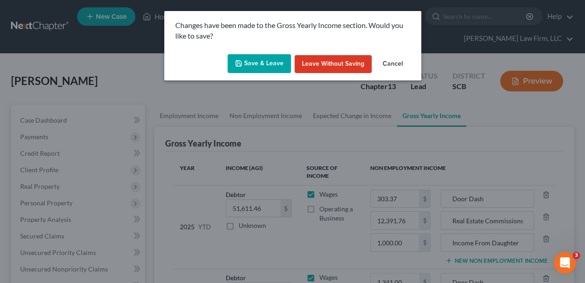
click at [244, 65] on button "Save & Leave" at bounding box center [258, 63] width 63 height 19
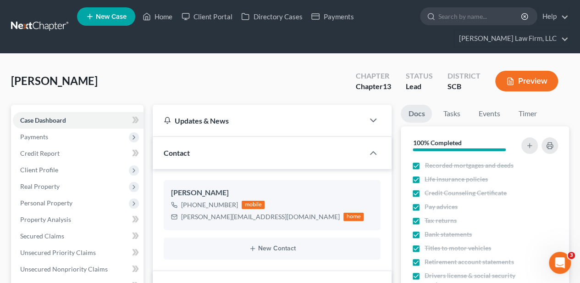
scroll to position [505, 0]
drag, startPoint x: 161, startPoint y: 18, endPoint x: 163, endPoint y: 56, distance: 38.1
click at [161, 18] on link "Home" at bounding box center [157, 16] width 39 height 17
